Goal: Task Accomplishment & Management: Manage account settings

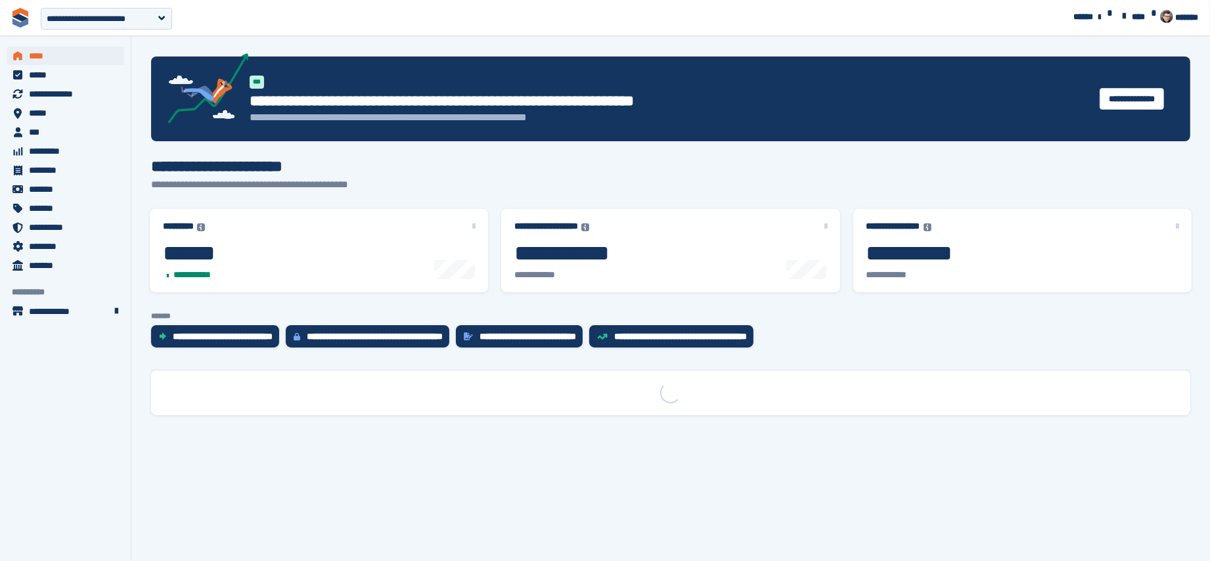
click at [60, 247] on span "********" at bounding box center [68, 246] width 79 height 18
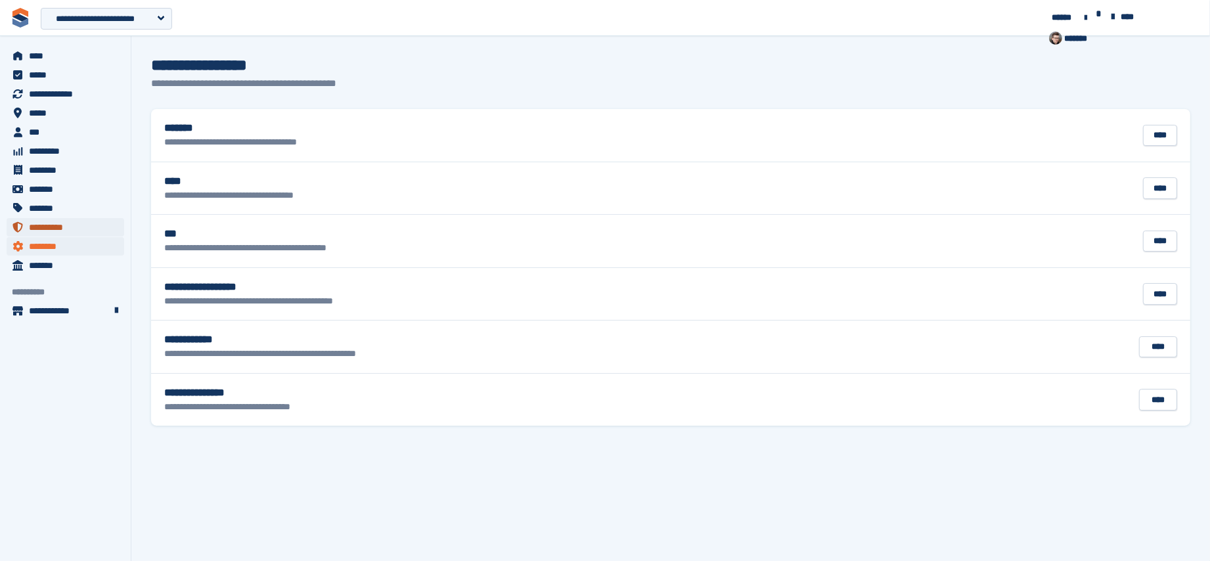
click at [85, 225] on span "**********" at bounding box center [68, 227] width 79 height 18
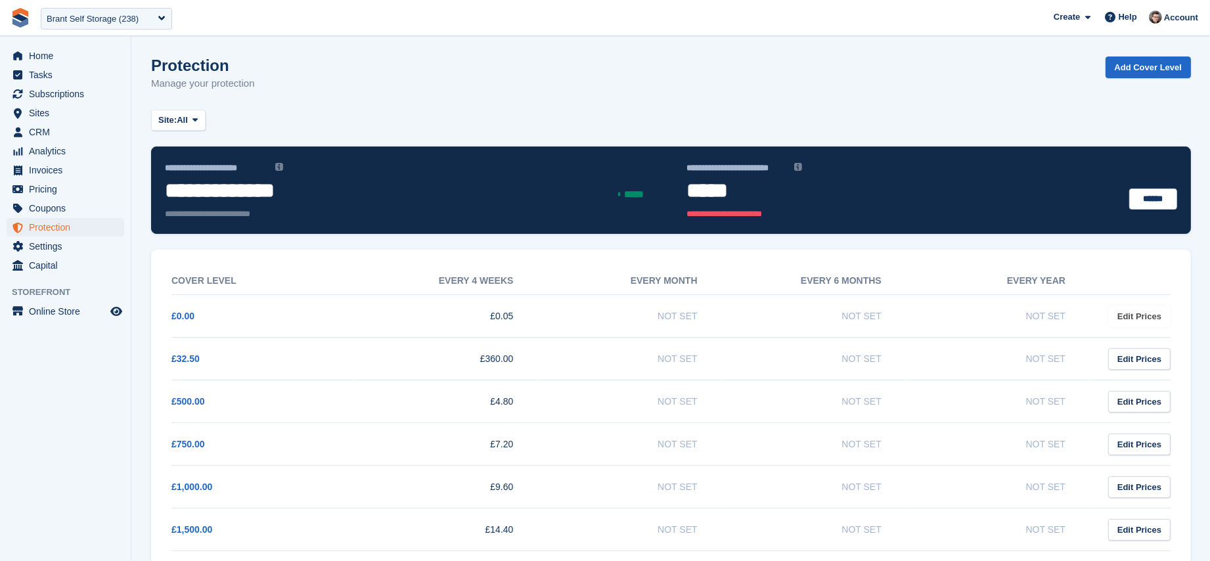
click at [1122, 310] on link "Edit Prices" at bounding box center [1139, 316] width 62 height 22
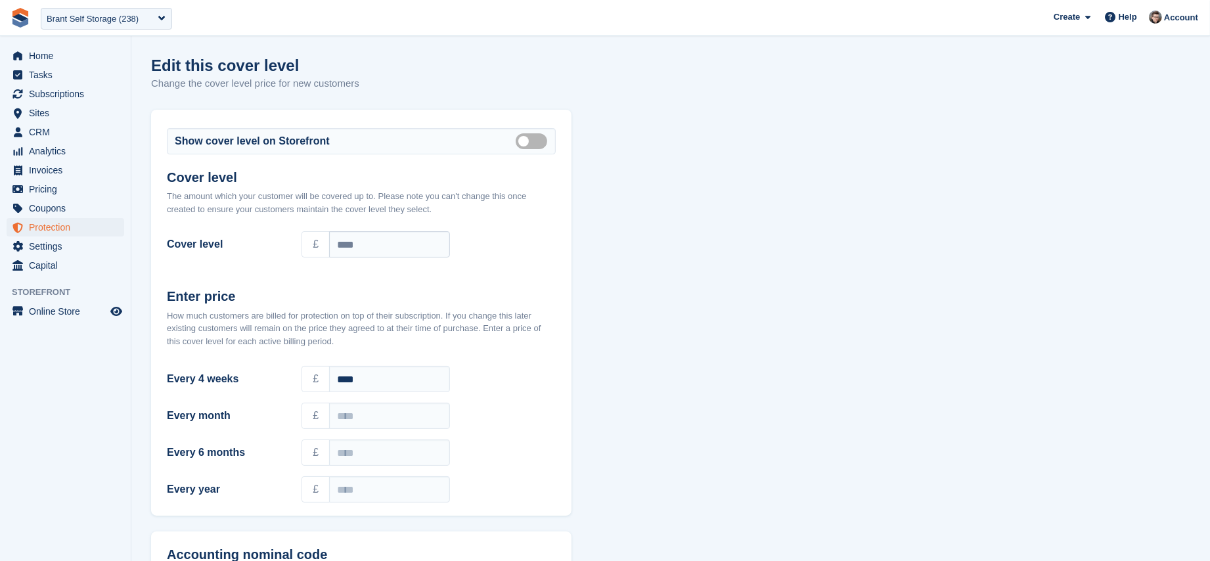
drag, startPoint x: 0, startPoint y: 0, endPoint x: 310, endPoint y: 199, distance: 368.4
click at [310, 199] on div "The amount which your customer will be covered up to. Please note you can't cha…" at bounding box center [361, 203] width 389 height 26
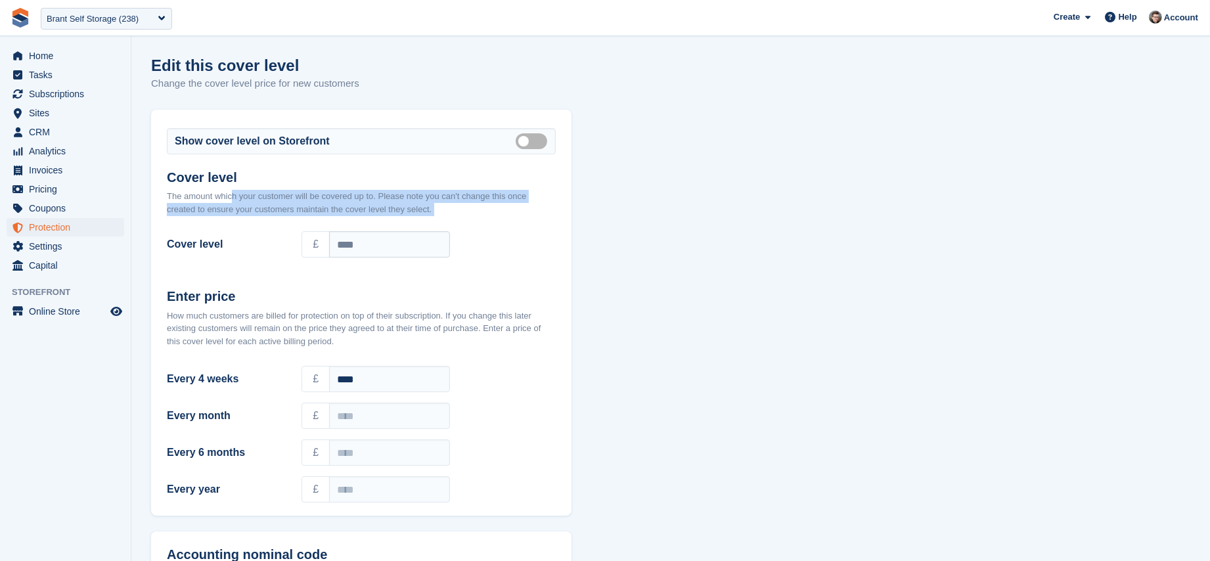
click at [310, 199] on div "The amount which your customer will be covered up to. Please note you can't cha…" at bounding box center [361, 203] width 389 height 26
copy div "The amount which your customer will be covered up to. Please note you can't cha…"
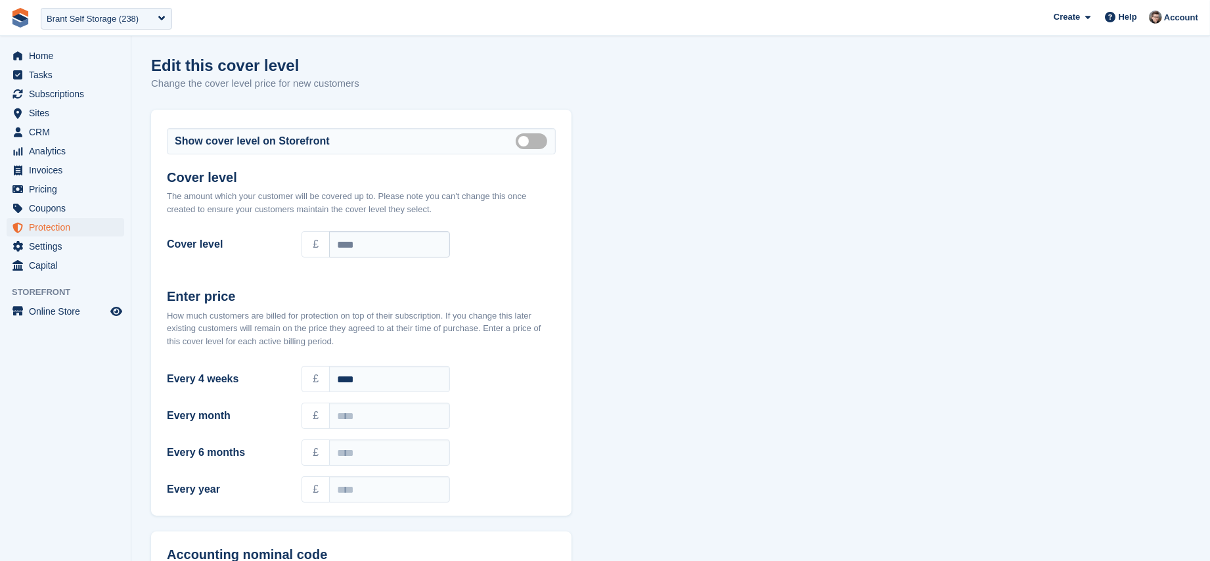
click at [244, 317] on div "How much customers are billed for protection on top of their subscription. If y…" at bounding box center [361, 328] width 389 height 39
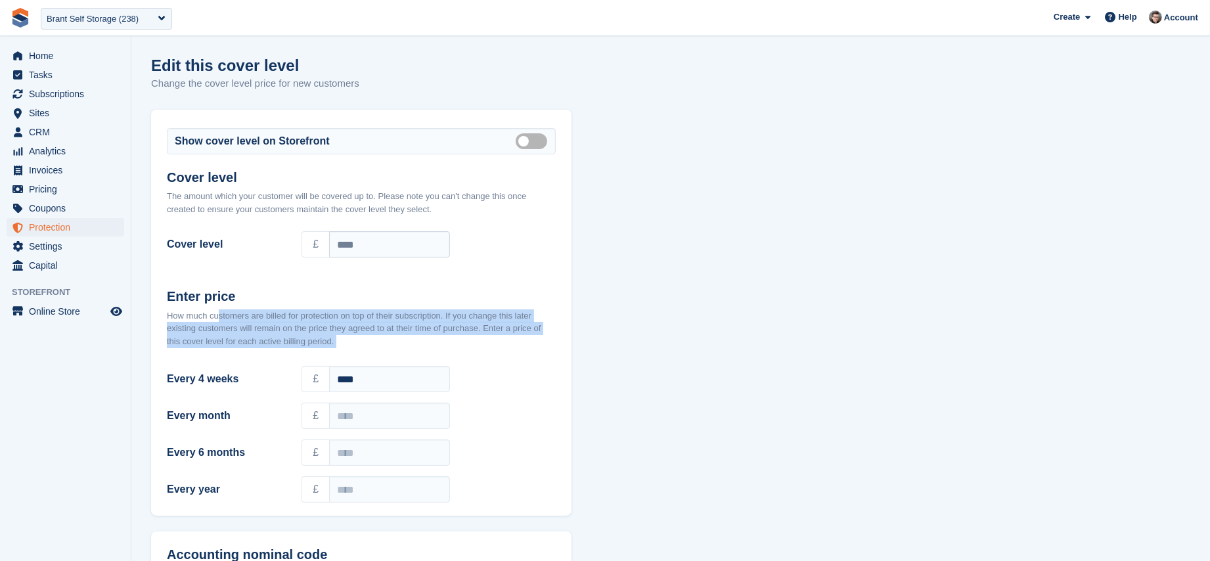
click at [244, 317] on div "How much customers are billed for protection on top of their subscription. If y…" at bounding box center [361, 328] width 389 height 39
copy div "How much customers are billed for protection on top of their subscription. If y…"
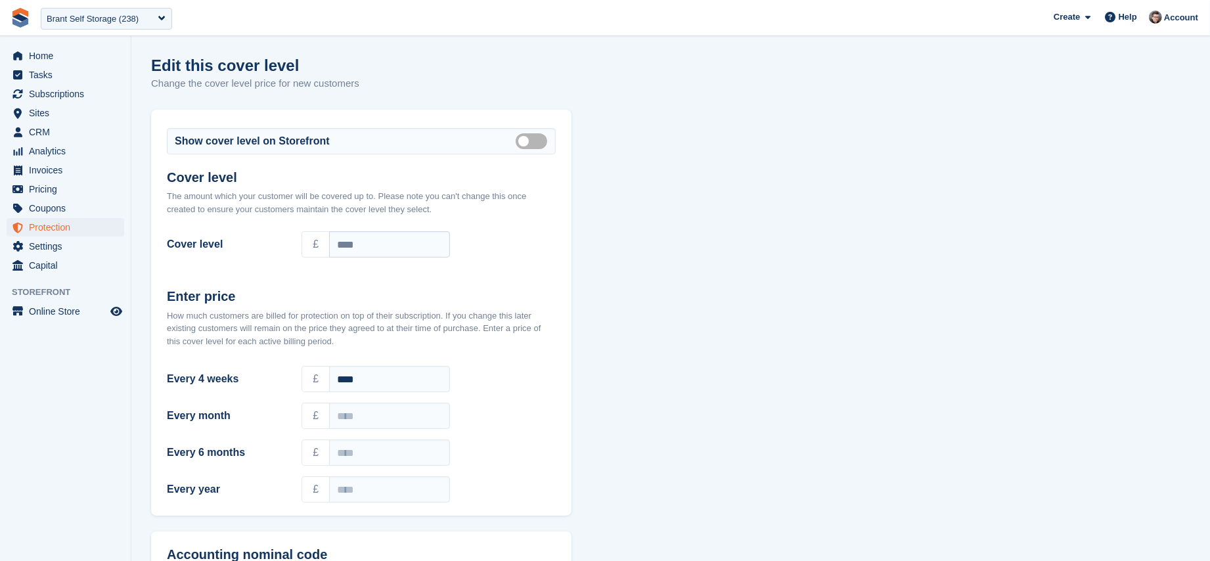
scroll to position [156, 0]
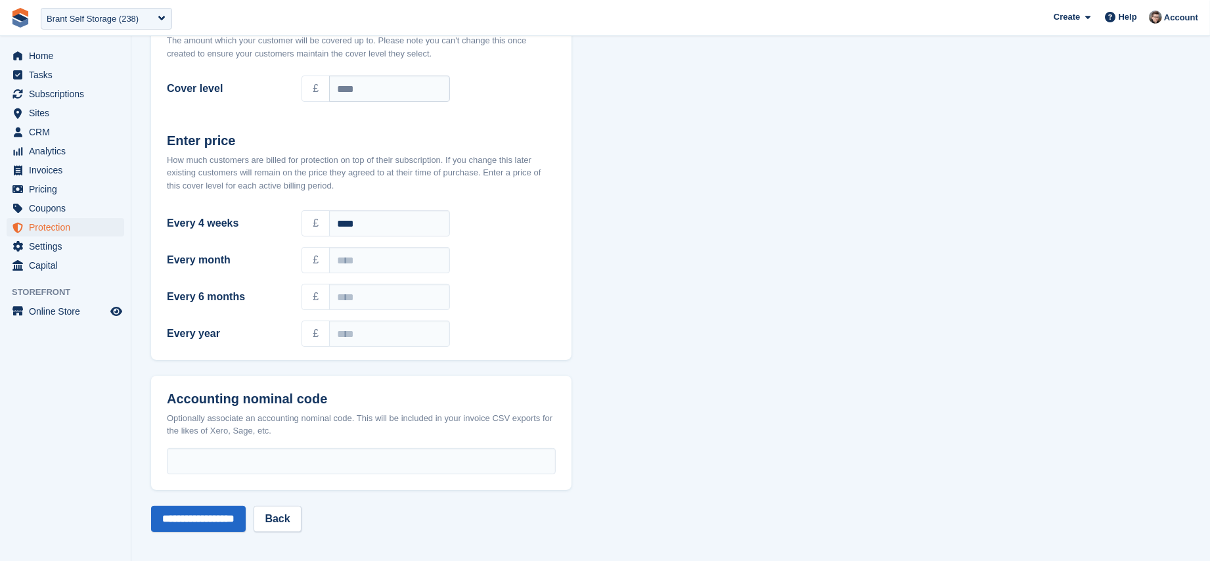
click at [275, 421] on div "Optionally associate an accounting nominal code. This will be included in your …" at bounding box center [361, 425] width 389 height 26
click at [275, 420] on div "Optionally associate an accounting nominal code. This will be included in your …" at bounding box center [361, 425] width 389 height 26
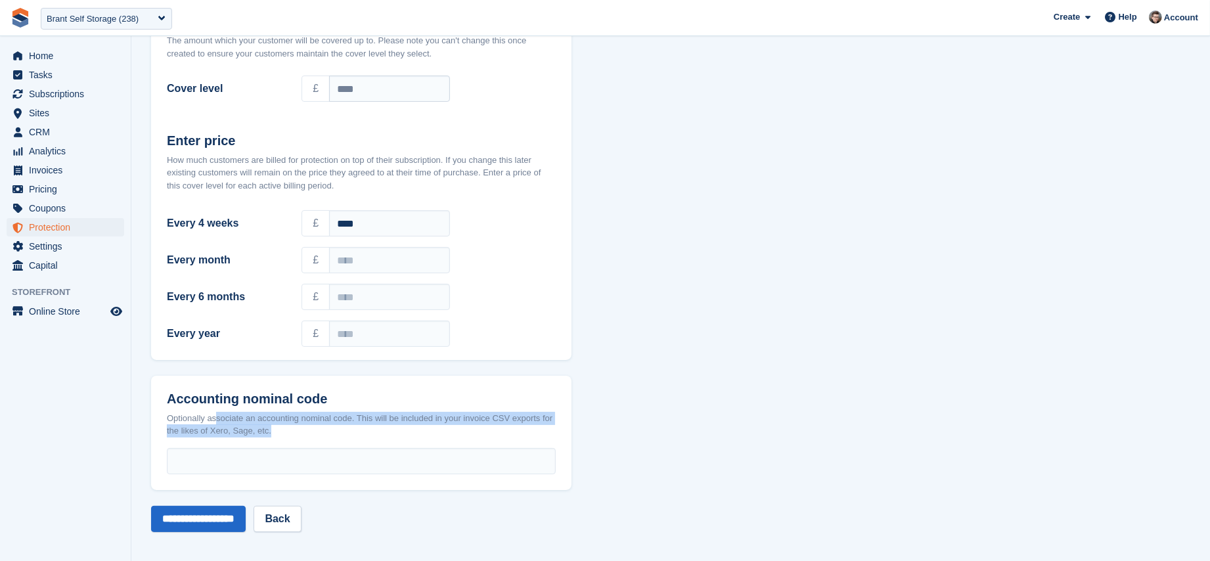
click at [275, 420] on div "Optionally associate an accounting nominal code. This will be included in your …" at bounding box center [361, 425] width 389 height 26
copy div "Optionally associate an accounting nominal code. This will be included in your …"
